Goal: Information Seeking & Learning: Find specific fact

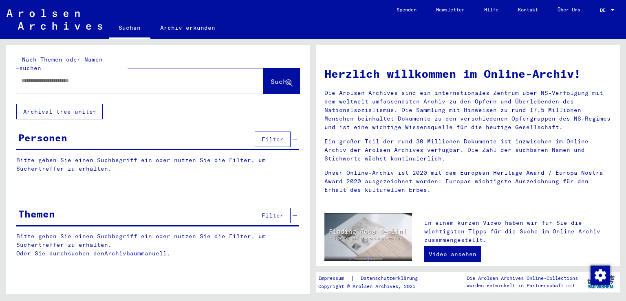
type input "**********"
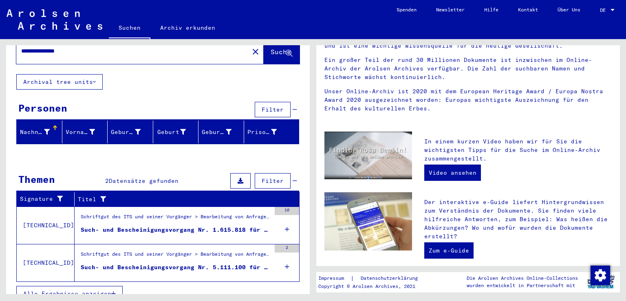
scroll to position [31, 0]
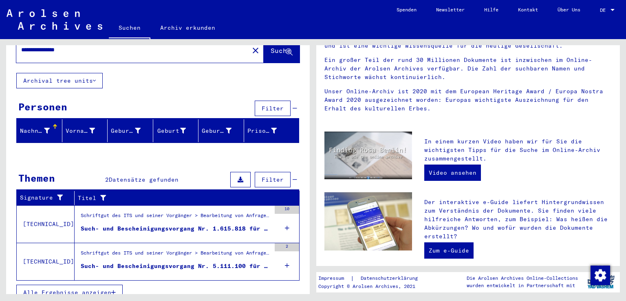
click at [190, 225] on div "Such- und Bescheinigungsvorgang Nr. 1.615.818 für [PERSON_NAME] geboren [DEMOGR…" at bounding box center [176, 229] width 190 height 9
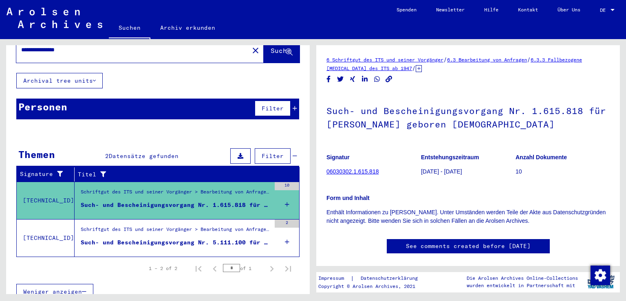
scroll to position [30, 0]
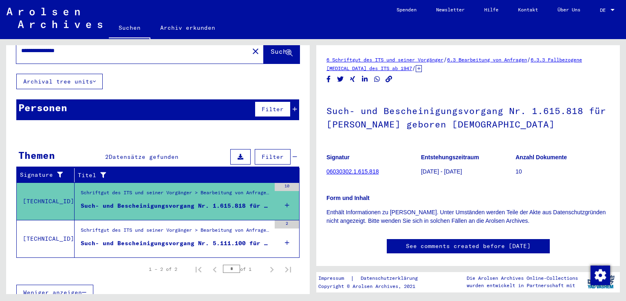
click at [626, 113] on div "6 Schriftgut des ITS und seiner Vorgänger / 6.3 Bearbeitung von Anfragen / 6.3.…" at bounding box center [470, 166] width 313 height 255
click at [624, 112] on div "6 Schriftgut des ITS und seiner Vorgänger / 6.3 Bearbeitung von Anfragen / 6.3.…" at bounding box center [470, 166] width 313 height 255
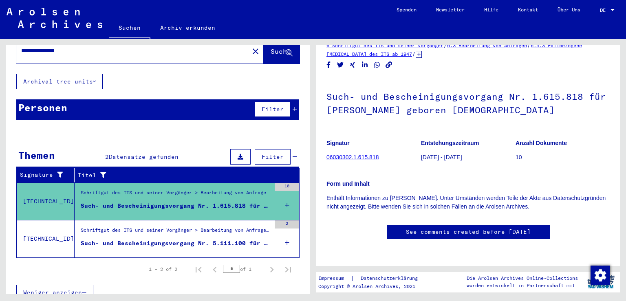
scroll to position [77, 0]
click at [150, 228] on div "Schriftgut des ITS und seiner Vorgänger > Bearbeitung von Anfragen > Fallbezoge…" at bounding box center [176, 232] width 190 height 11
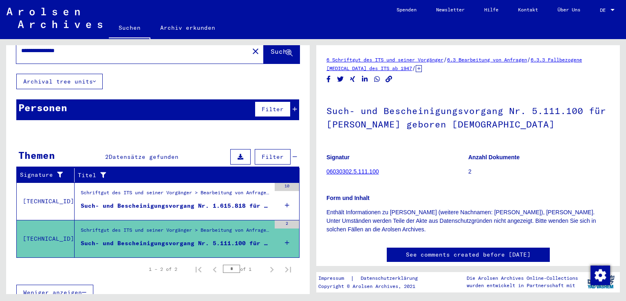
drag, startPoint x: 624, startPoint y: 113, endPoint x: 624, endPoint y: 136, distance: 23.2
click at [624, 136] on div "6 Schriftgut des ITS und seiner Vorgänger / 6.3 Bearbeitung von Anfragen / 6.3.…" at bounding box center [470, 166] width 313 height 255
drag, startPoint x: 626, startPoint y: 125, endPoint x: 626, endPoint y: 131, distance: 6.1
click at [626, 131] on div "6 Schriftgut des ITS und seiner Vorgänger / 6.3 Bearbeitung von Anfragen / 6.3.…" at bounding box center [470, 166] width 313 height 255
